Goal: Use online tool/utility: Utilize a website feature to perform a specific function

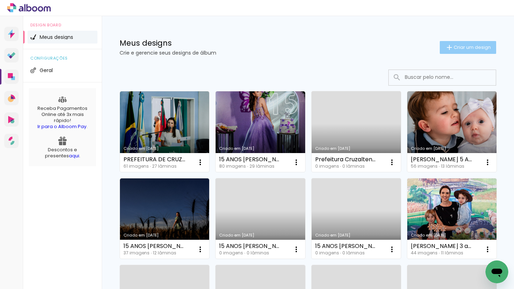
click at [484, 46] on span "Criar um design" at bounding box center [472, 47] width 37 height 5
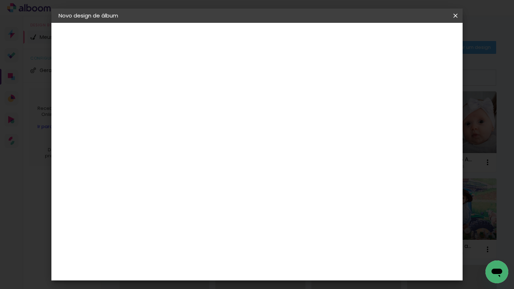
click at [175, 99] on input at bounding box center [175, 95] width 0 height 11
type input "15 ANOS JULIA"
type paper-input "15 ANOS JULIA"
click at [0, 0] on slot "Avançar" at bounding box center [0, 0] width 0 height 0
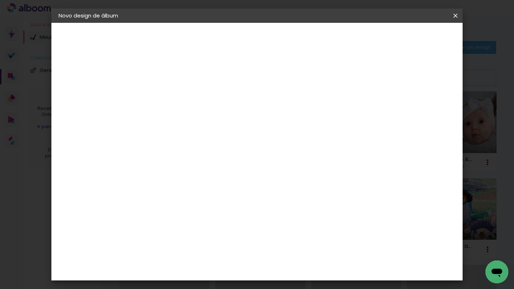
click at [319, 30] on header "Fornecedor Escolha um fornecedor ou avance com o tamanho livre. Voltar Avançar" at bounding box center [231, 44] width 175 height 42
click at [309, 33] on paper-button "Avançar" at bounding box center [291, 38] width 35 height 12
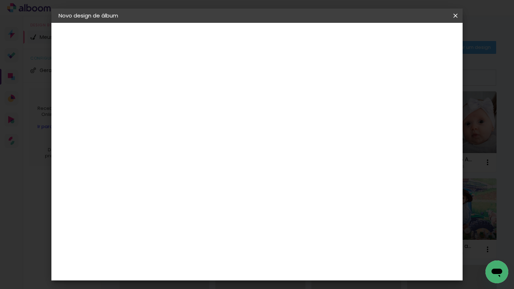
click at [292, 42] on paper-button "Avançar" at bounding box center [274, 38] width 35 height 12
click at [411, 35] on span "Iniciar design" at bounding box center [395, 37] width 32 height 5
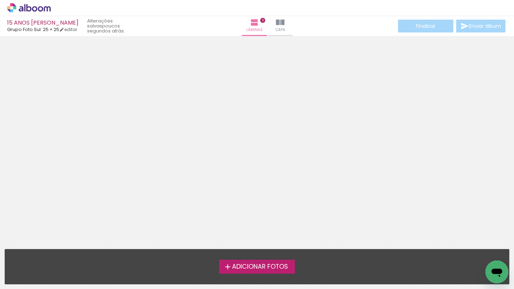
click at [262, 265] on span "Adicionar Fotos" at bounding box center [260, 267] width 56 height 6
click at [0, 0] on input "file" at bounding box center [0, 0] width 0 height 0
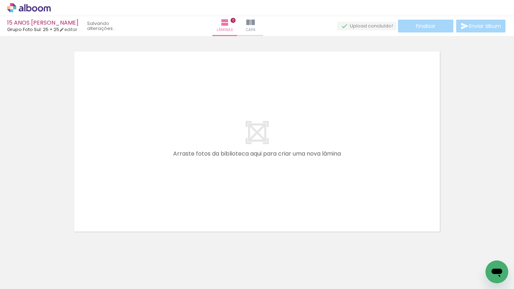
scroll to position [9, 0]
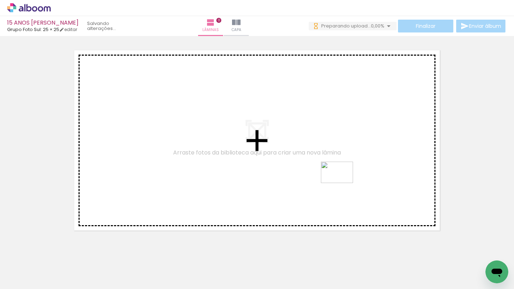
drag, startPoint x: 389, startPoint y: 266, endPoint x: 342, endPoint y: 183, distance: 95.3
click at [342, 183] on quentale-workspace at bounding box center [257, 144] width 514 height 289
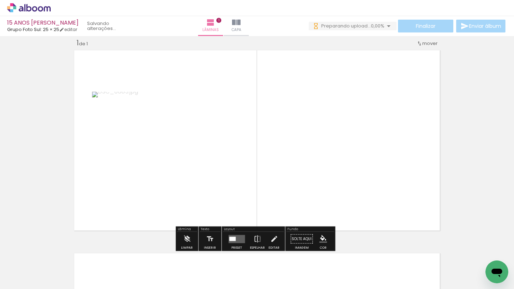
click at [237, 242] on quentale-layouter at bounding box center [236, 239] width 16 height 8
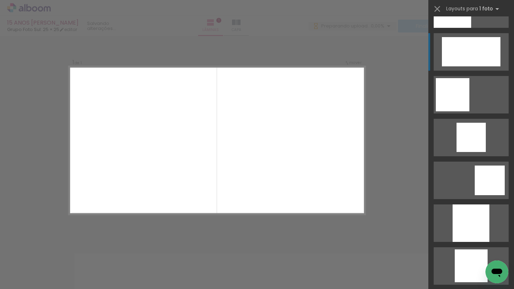
scroll to position [751, 0]
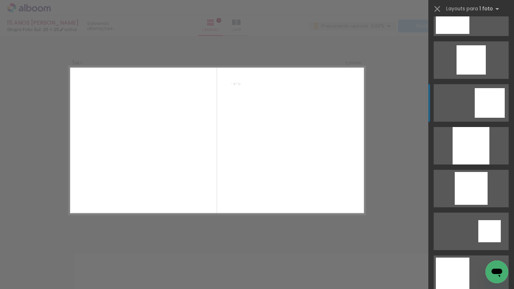
click at [494, 104] on div at bounding box center [490, 103] width 30 height 30
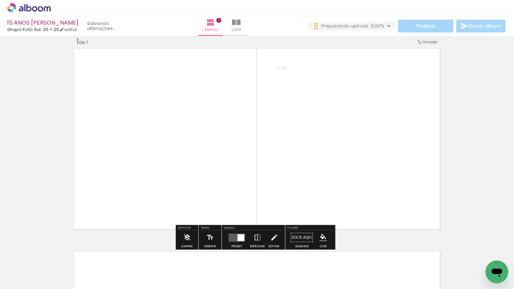
scroll to position [0, 0]
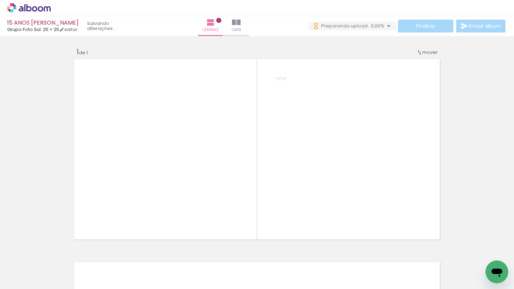
click at [478, 137] on div "Inserir lâmina 1 de 1" at bounding box center [257, 242] width 514 height 407
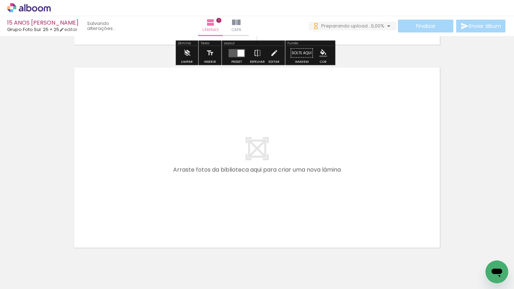
scroll to position [226, 0]
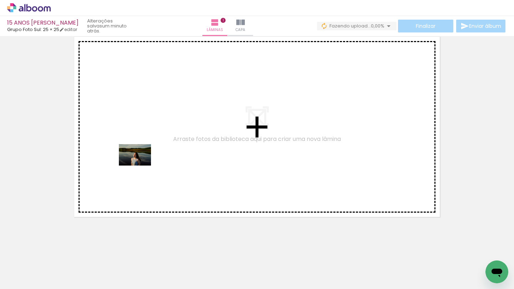
drag, startPoint x: 82, startPoint y: 271, endPoint x: 140, endPoint y: 166, distance: 120.1
click at [140, 166] on quentale-workspace at bounding box center [257, 144] width 514 height 289
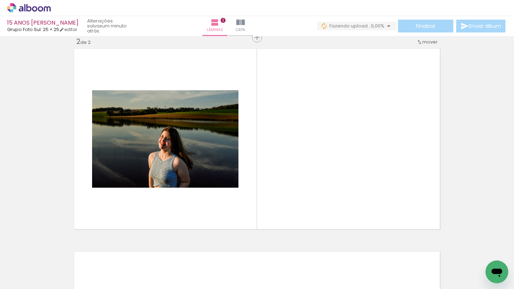
scroll to position [212, 0]
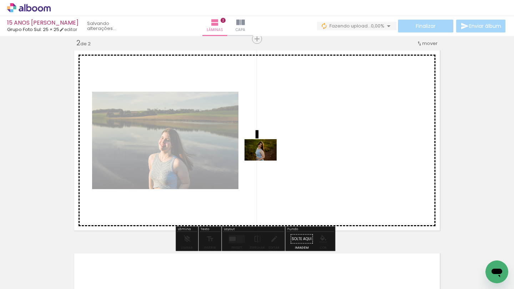
drag, startPoint x: 126, startPoint y: 261, endPoint x: 320, endPoint y: 135, distance: 231.7
click at [320, 135] on quentale-workspace at bounding box center [257, 144] width 514 height 289
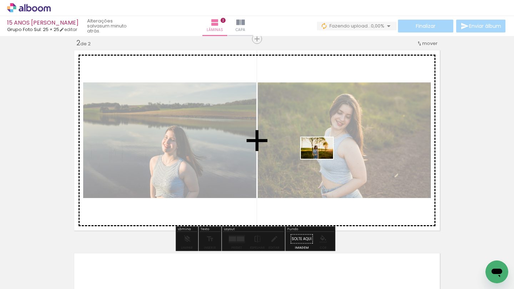
drag, startPoint x: 153, startPoint y: 266, endPoint x: 323, endPoint y: 158, distance: 200.9
click at [323, 158] on quentale-workspace at bounding box center [257, 144] width 514 height 289
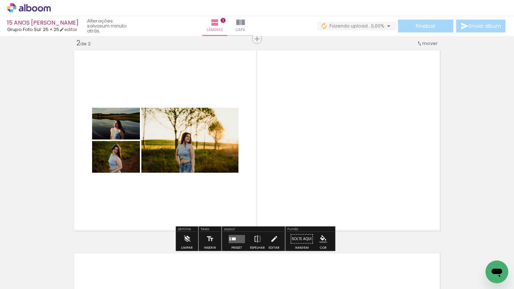
click at [232, 238] on div at bounding box center [234, 238] width 4 height 3
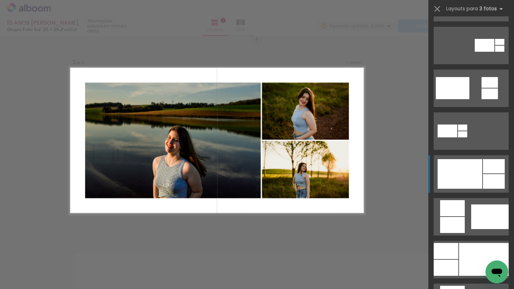
scroll to position [260, 0]
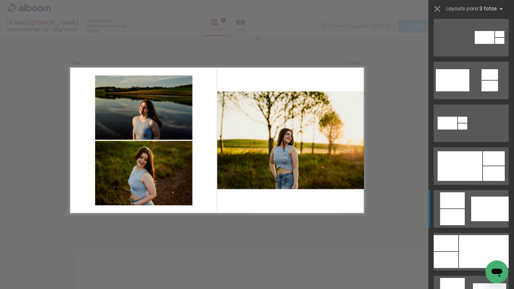
click at [473, 196] on quentale-layouter at bounding box center [471, 208] width 75 height 37
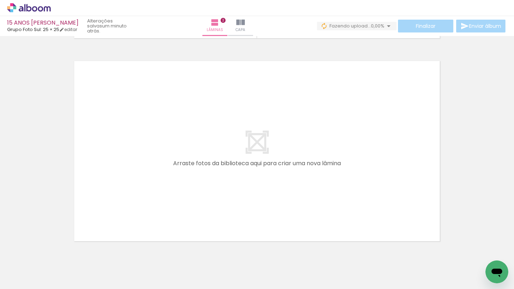
scroll to position [413, 0]
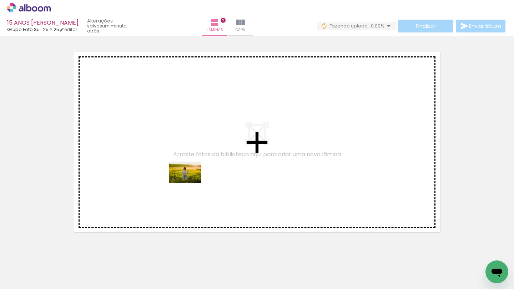
drag, startPoint x: 197, startPoint y: 266, endPoint x: 190, endPoint y: 183, distance: 83.1
click at [190, 183] on quentale-workspace at bounding box center [257, 144] width 514 height 289
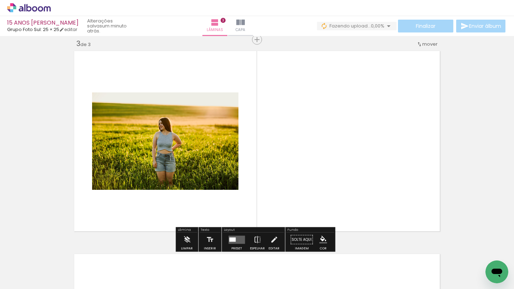
scroll to position [415, 0]
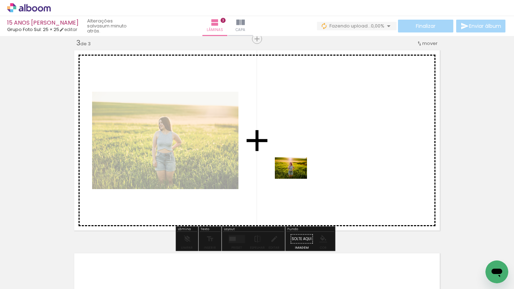
drag, startPoint x: 229, startPoint y: 259, endPoint x: 298, endPoint y: 177, distance: 106.4
click at [298, 177] on quentale-workspace at bounding box center [257, 144] width 514 height 289
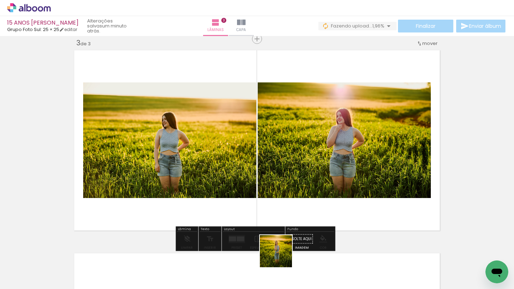
drag, startPoint x: 281, startPoint y: 259, endPoint x: 271, endPoint y: 193, distance: 67.2
click at [271, 193] on quentale-workspace at bounding box center [257, 144] width 514 height 289
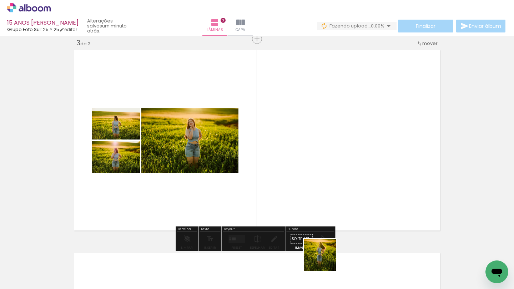
drag, startPoint x: 325, startPoint y: 260, endPoint x: 329, endPoint y: 189, distance: 71.5
click at [329, 189] on quentale-workspace at bounding box center [257, 144] width 514 height 289
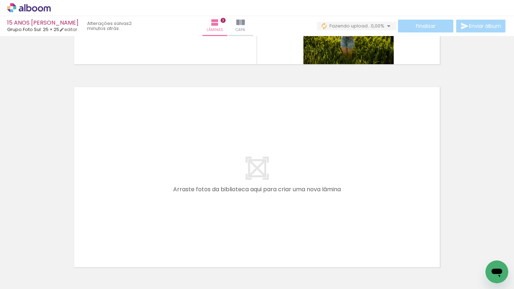
scroll to position [593, 0]
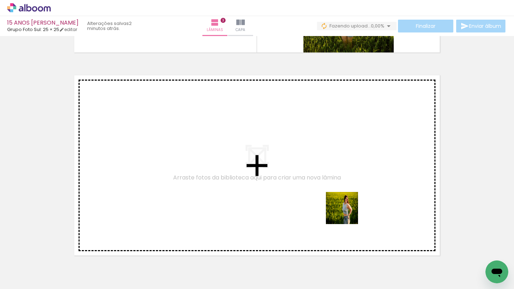
drag, startPoint x: 359, startPoint y: 262, endPoint x: 343, endPoint y: 201, distance: 62.2
click at [343, 201] on quentale-workspace at bounding box center [257, 144] width 514 height 289
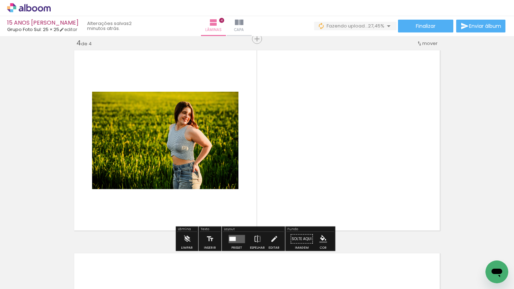
scroll to position [665, 0]
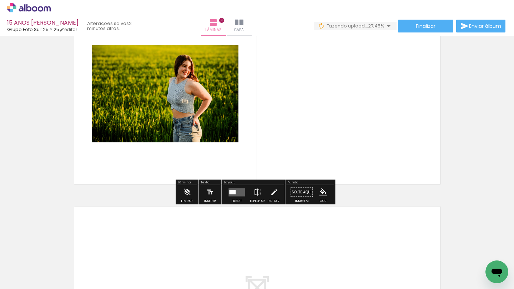
click at [234, 192] on div at bounding box center [232, 192] width 6 height 4
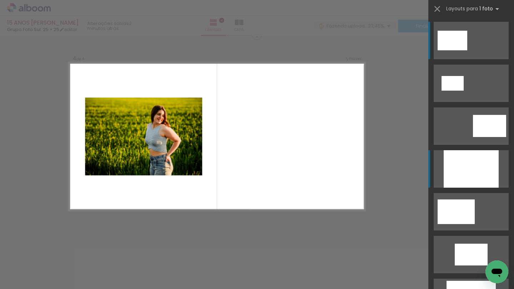
scroll to position [618, 0]
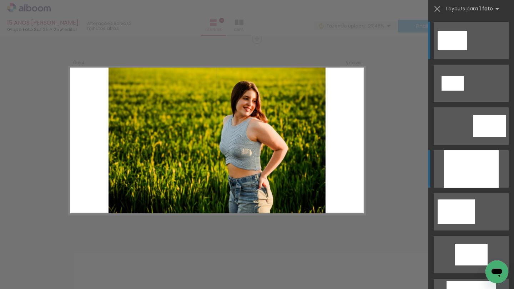
click at [465, 164] on div at bounding box center [471, 168] width 55 height 37
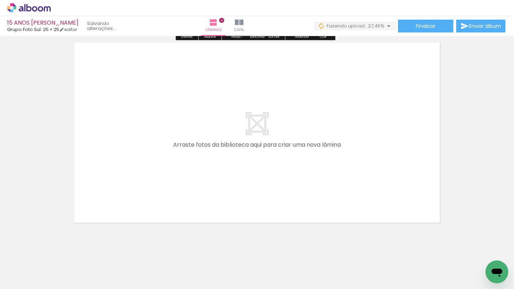
scroll to position [835, 0]
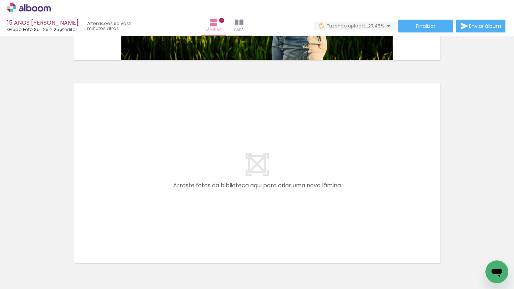
scroll to position [816, 0]
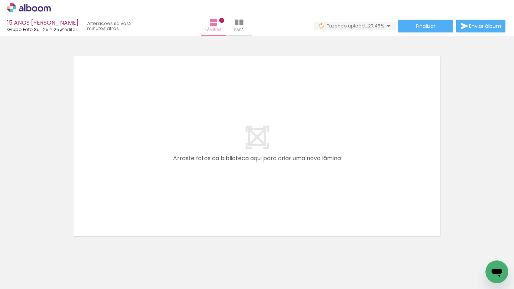
click at [503, 259] on div at bounding box center [511, 265] width 35 height 24
click at [497, 252] on iron-icon at bounding box center [495, 250] width 7 height 7
click at [21, 278] on span "Adicionar Fotos" at bounding box center [25, 280] width 21 height 8
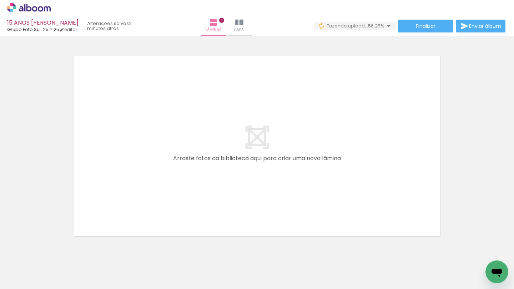
click at [0, 0] on input "file" at bounding box center [0, 0] width 0 height 0
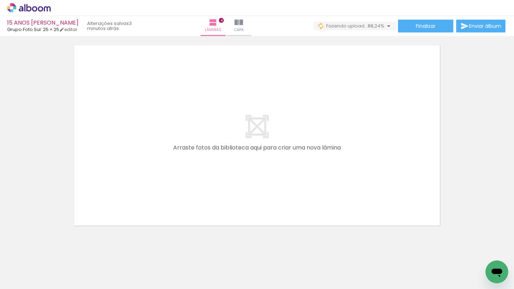
scroll to position [819, 0]
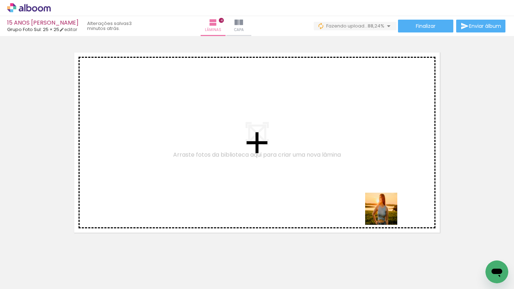
drag, startPoint x: 439, startPoint y: 264, endPoint x: 322, endPoint y: 168, distance: 151.6
click at [322, 168] on quentale-workspace at bounding box center [257, 144] width 514 height 289
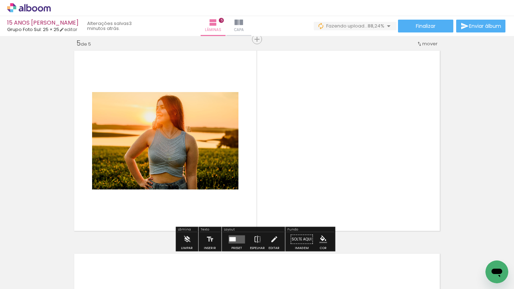
scroll to position [821, 0]
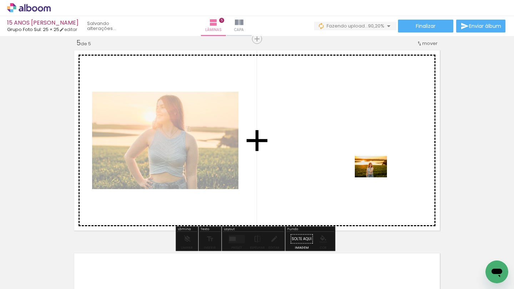
drag, startPoint x: 462, startPoint y: 266, endPoint x: 376, endPoint y: 177, distance: 123.2
click at [376, 177] on quentale-workspace at bounding box center [257, 144] width 514 height 289
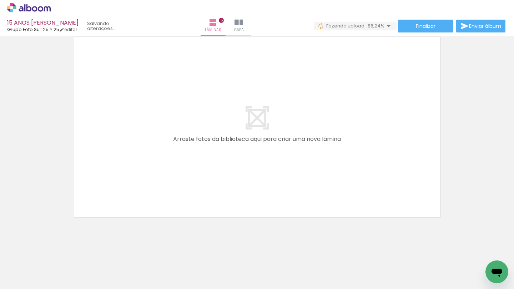
scroll to position [1029, 0]
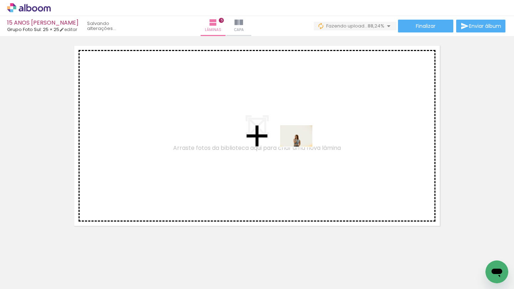
drag, startPoint x: 506, startPoint y: 258, endPoint x: 302, endPoint y: 147, distance: 233.0
click at [302, 147] on quentale-workspace at bounding box center [257, 144] width 514 height 289
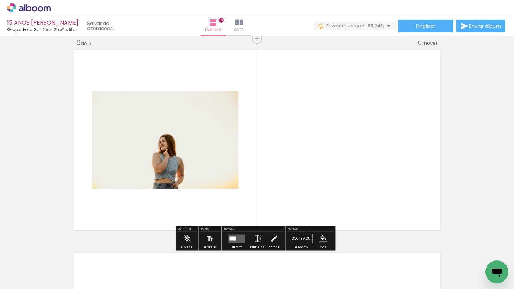
scroll to position [1024, 0]
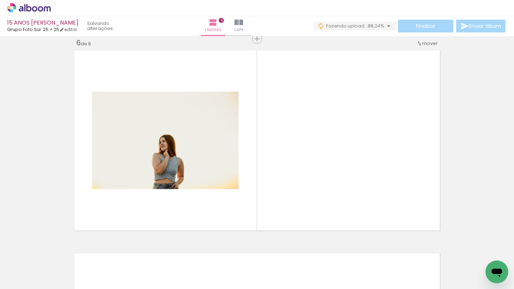
click at [223, 269] on div at bounding box center [231, 265] width 35 height 24
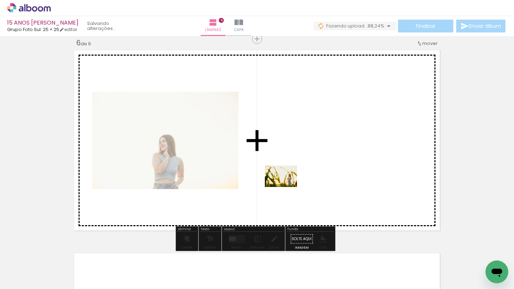
drag, startPoint x: 124, startPoint y: 270, endPoint x: 286, endPoint y: 187, distance: 182.5
click at [286, 187] on quentale-workspace at bounding box center [257, 144] width 514 height 289
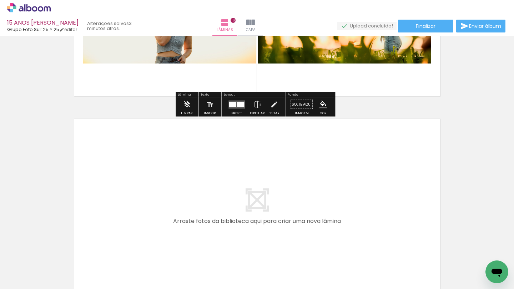
scroll to position [1211, 0]
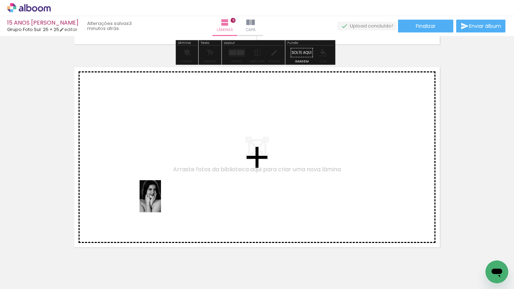
drag, startPoint x: 160, startPoint y: 254, endPoint x: 160, endPoint y: 191, distance: 63.5
click at [160, 191] on quentale-workspace at bounding box center [257, 144] width 514 height 289
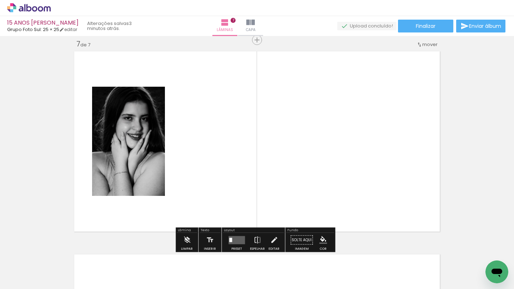
scroll to position [1227, 0]
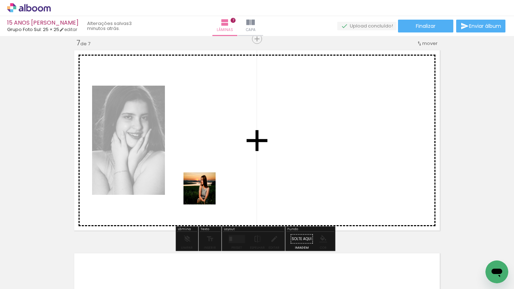
drag, startPoint x: 199, startPoint y: 261, endPoint x: 207, endPoint y: 190, distance: 71.5
click at [207, 190] on quentale-workspace at bounding box center [257, 144] width 514 height 289
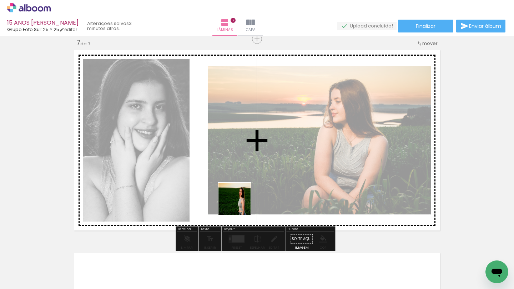
drag, startPoint x: 230, startPoint y: 235, endPoint x: 242, endPoint y: 200, distance: 37.1
click at [242, 201] on quentale-workspace at bounding box center [257, 144] width 514 height 289
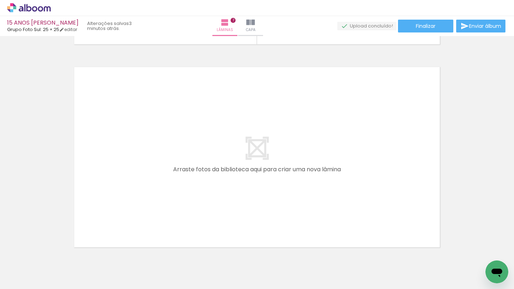
scroll to position [1444, 0]
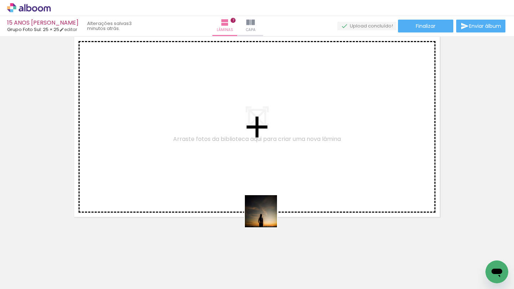
drag, startPoint x: 281, startPoint y: 263, endPoint x: 246, endPoint y: 174, distance: 95.5
click at [246, 174] on quentale-workspace at bounding box center [257, 144] width 514 height 289
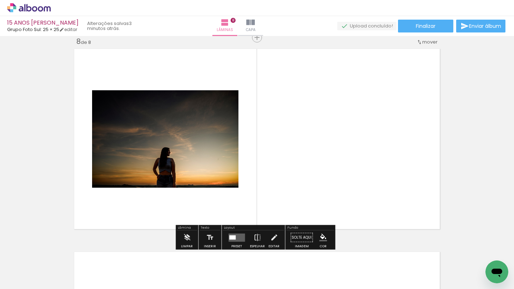
scroll to position [1431, 0]
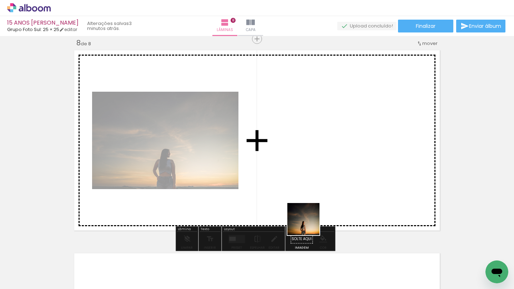
drag, startPoint x: 309, startPoint y: 231, endPoint x: 303, endPoint y: 181, distance: 50.7
click at [303, 181] on quentale-workspace at bounding box center [257, 144] width 514 height 289
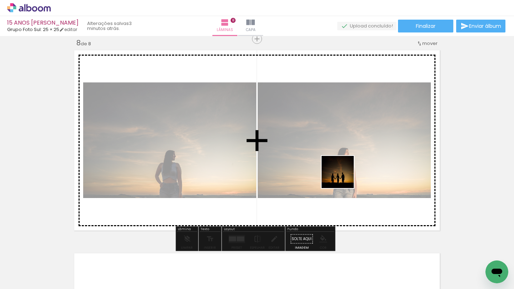
drag, startPoint x: 358, startPoint y: 264, endPoint x: 347, endPoint y: 171, distance: 93.9
click at [347, 172] on quentale-workspace at bounding box center [257, 144] width 514 height 289
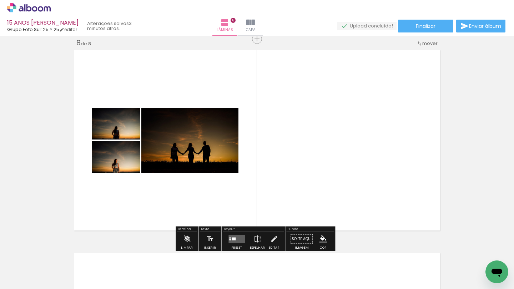
click at [229, 241] on quentale-layouter at bounding box center [236, 239] width 16 height 8
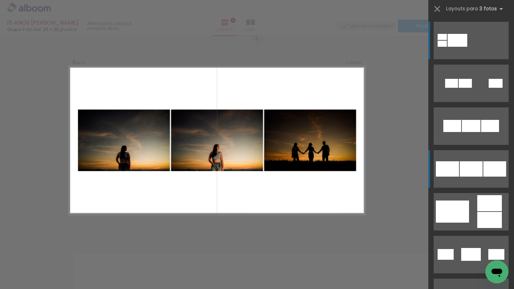
click at [479, 176] on div at bounding box center [471, 168] width 23 height 15
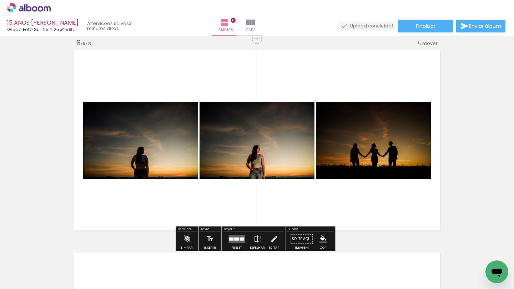
click at [234, 238] on div at bounding box center [236, 238] width 5 height 3
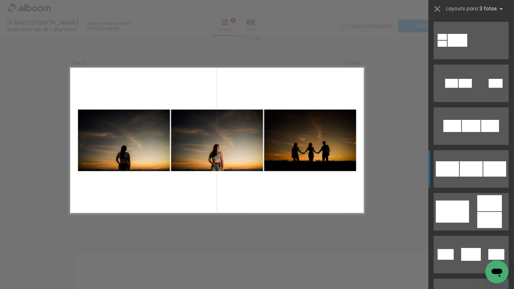
scroll to position [128, 0]
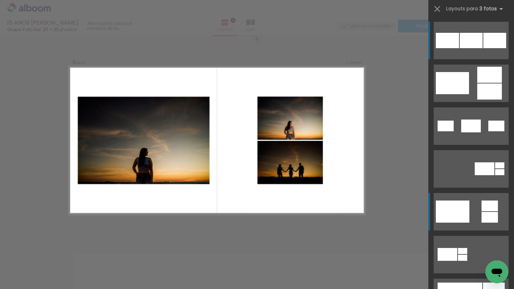
click at [461, 215] on div at bounding box center [453, 212] width 34 height 22
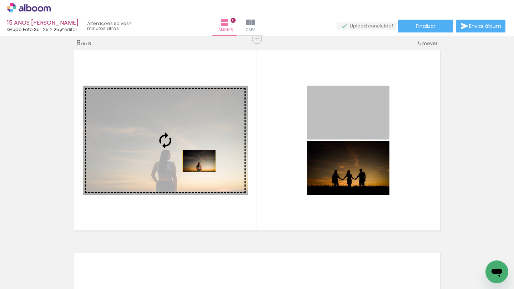
drag, startPoint x: 361, startPoint y: 128, endPoint x: 186, endPoint y: 163, distance: 177.9
click at [0, 0] on slot at bounding box center [0, 0] width 0 height 0
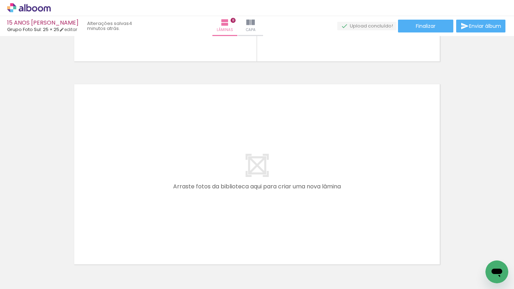
scroll to position [1609, 0]
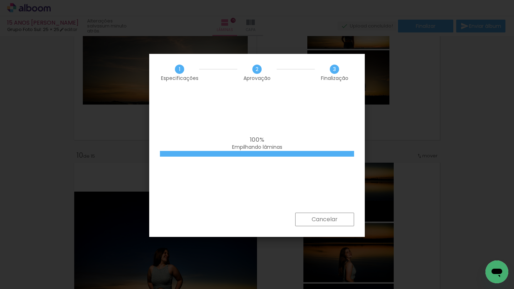
scroll to position [0, 1282]
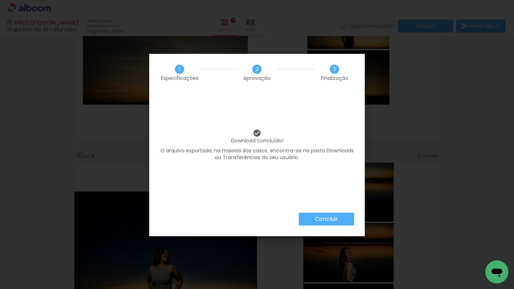
click at [0, 0] on slot "Concluir" at bounding box center [0, 0] width 0 height 0
